Goal: Book appointment/travel/reservation

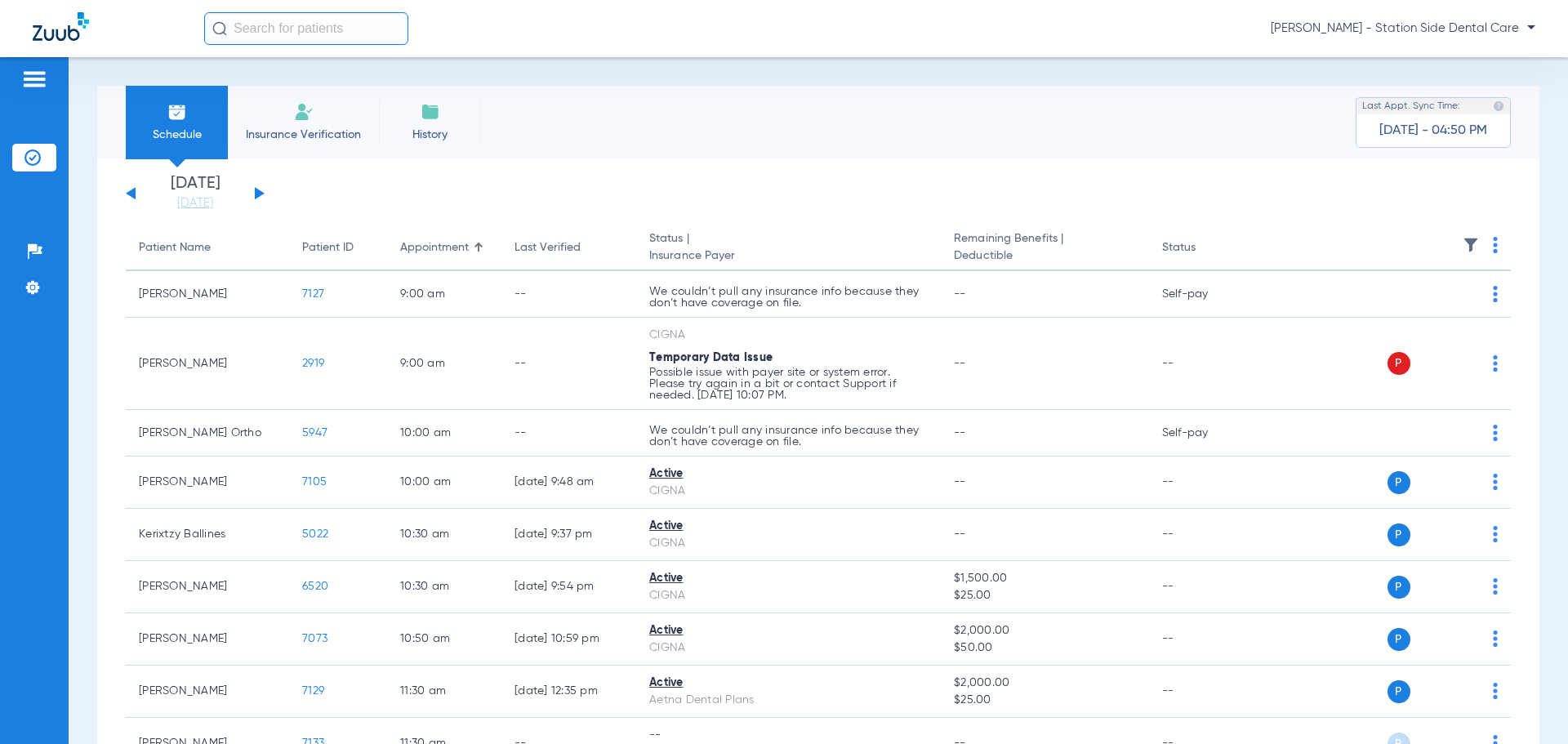
click at [255, 195] on button at bounding box center [259, 192] width 10 height 12
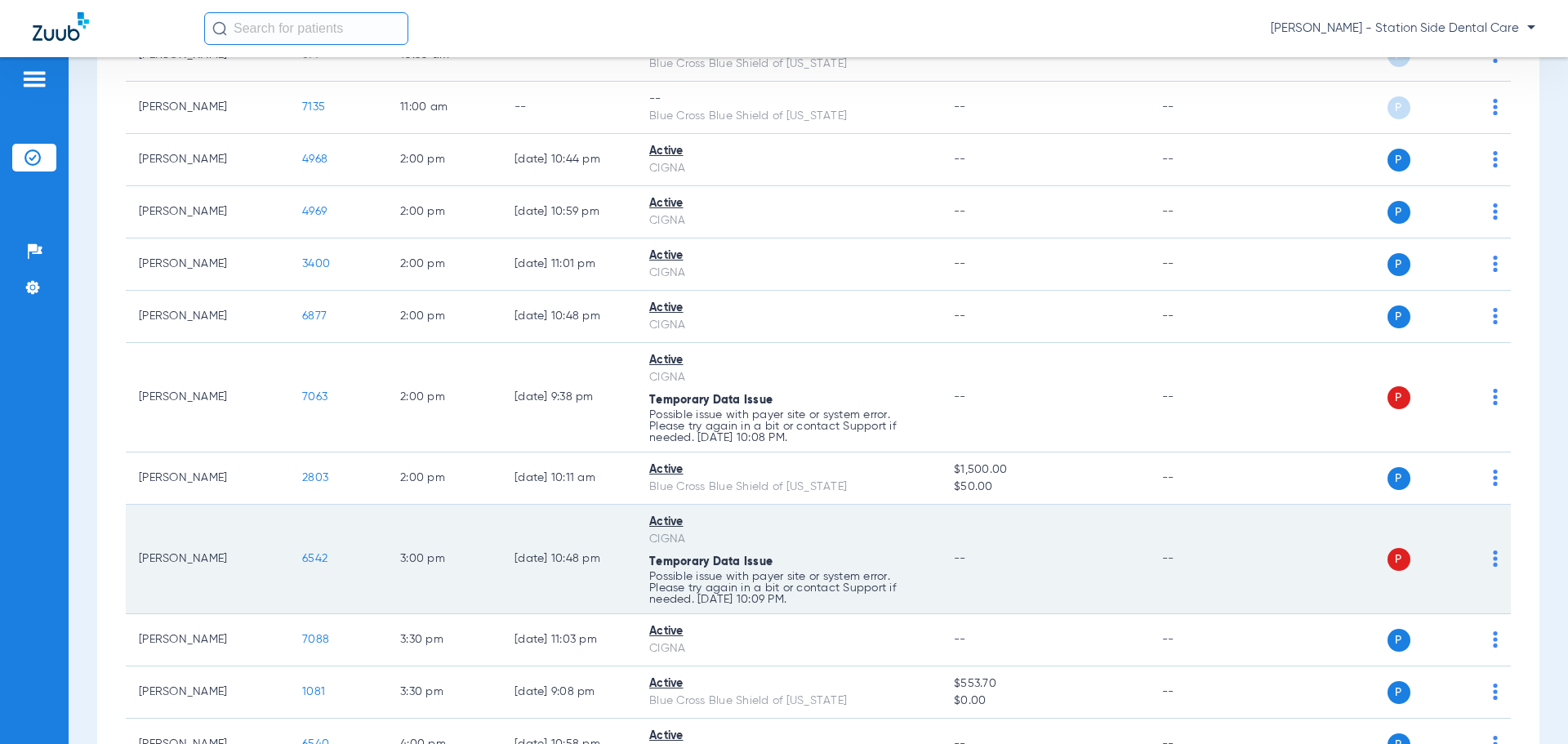
scroll to position [818, 0]
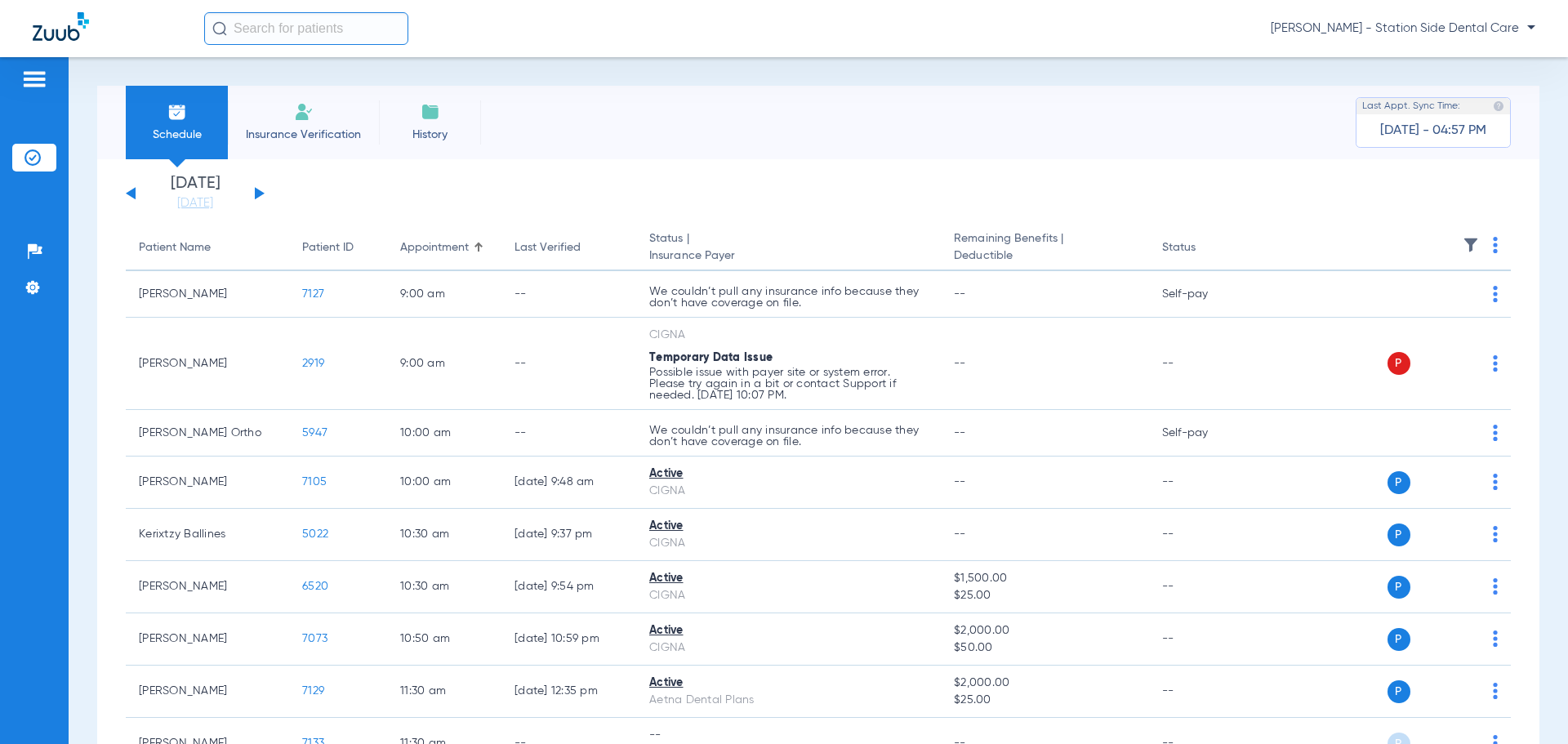
click at [251, 189] on div "[DATE] [DATE] [DATE] [DATE] [DATE] [DATE] [DATE] [DATE] [DATE] [DATE] [DATE] [D…" at bounding box center [195, 193] width 139 height 36
click at [259, 195] on button at bounding box center [259, 192] width 10 height 12
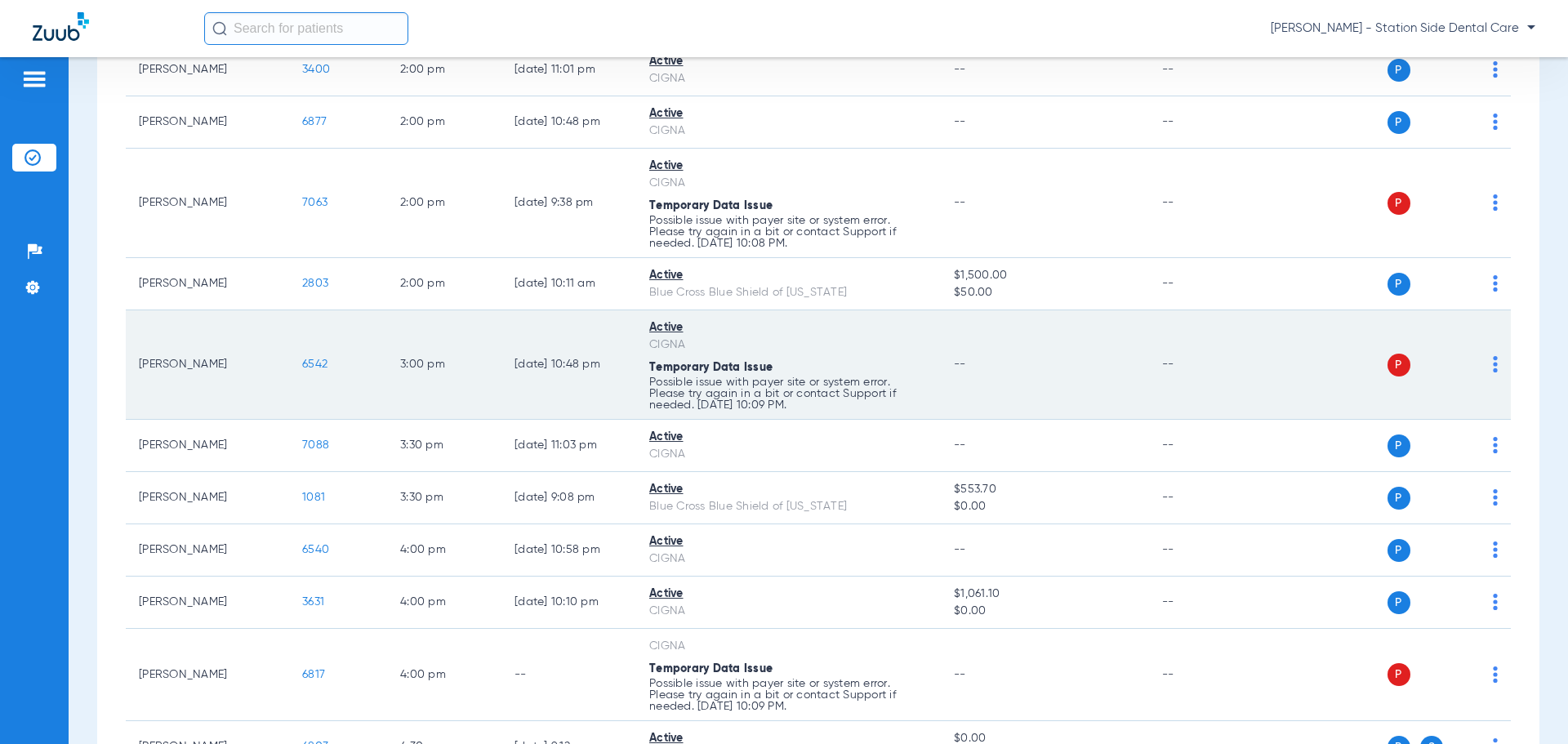
scroll to position [964, 0]
